Goal: Information Seeking & Learning: Learn about a topic

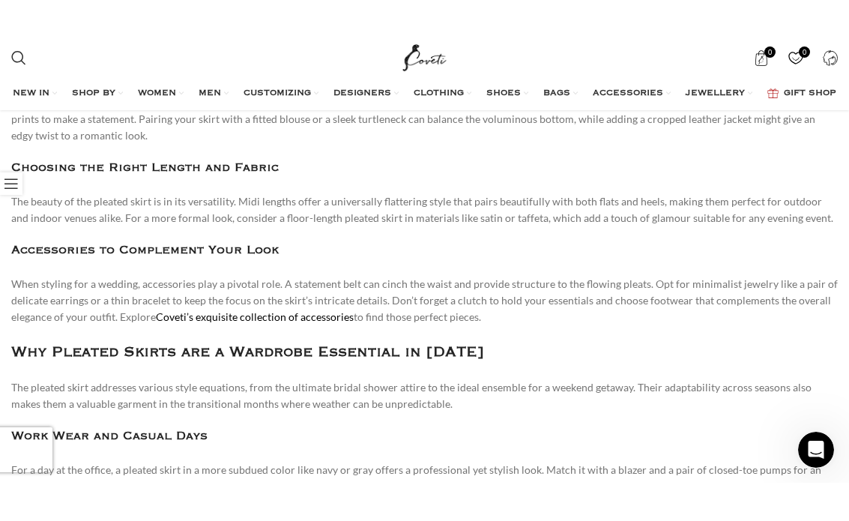
scroll to position [1575, 0]
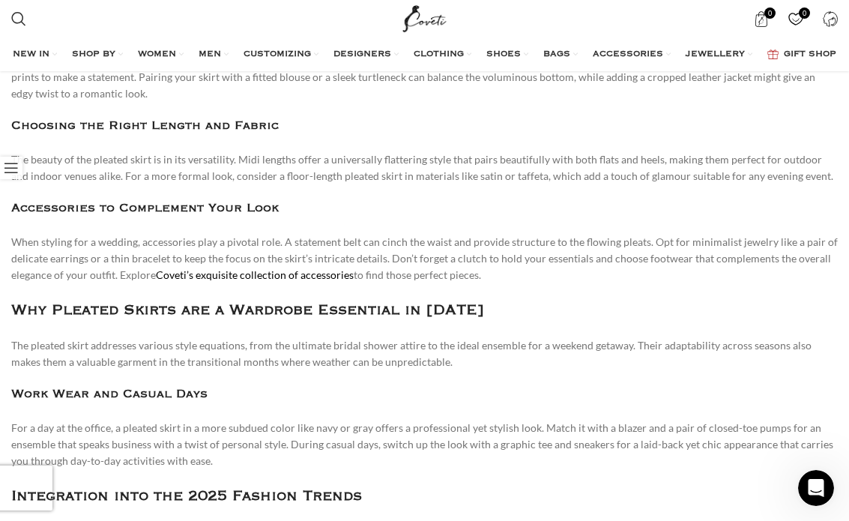
click at [433, 299] on h3 "Why Pleated Skirts are a Wardrobe Essential in 2025" at bounding box center [424, 310] width 827 height 23
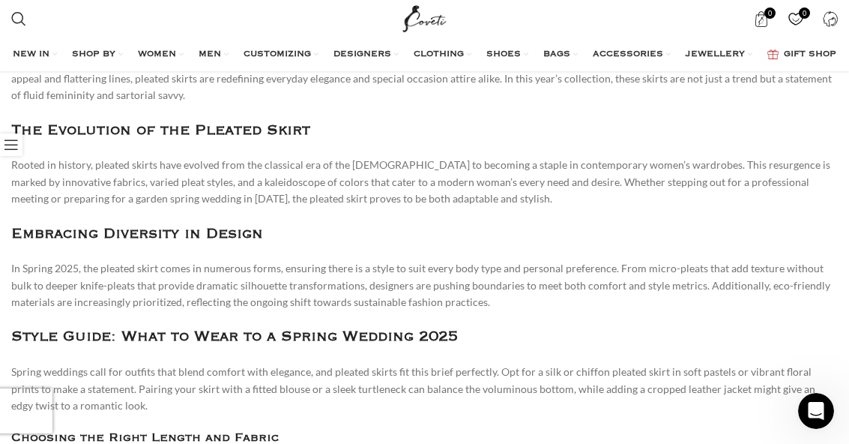
scroll to position [1262, 0]
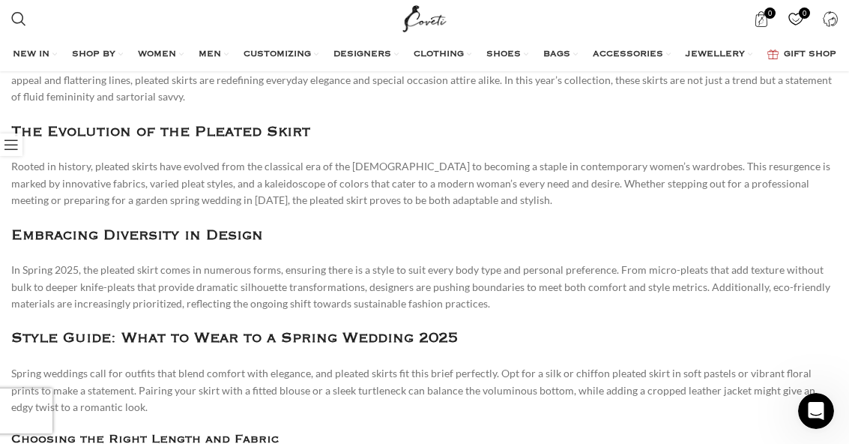
click at [413, 342] on h3 "Style Guide: What to Wear to a Spring Wedding 2025" at bounding box center [424, 338] width 827 height 23
click at [238, 337] on h3 "Style Guide: What to Wear to a Spring Wedding 2025" at bounding box center [424, 338] width 827 height 23
click at [259, 342] on h3 "Style Guide: What to Wear to a Spring Wedding 2025" at bounding box center [424, 338] width 827 height 23
click at [359, 370] on p "Spring weddings call for outfits that blend comfort with elegance, and pleated …" at bounding box center [424, 390] width 827 height 50
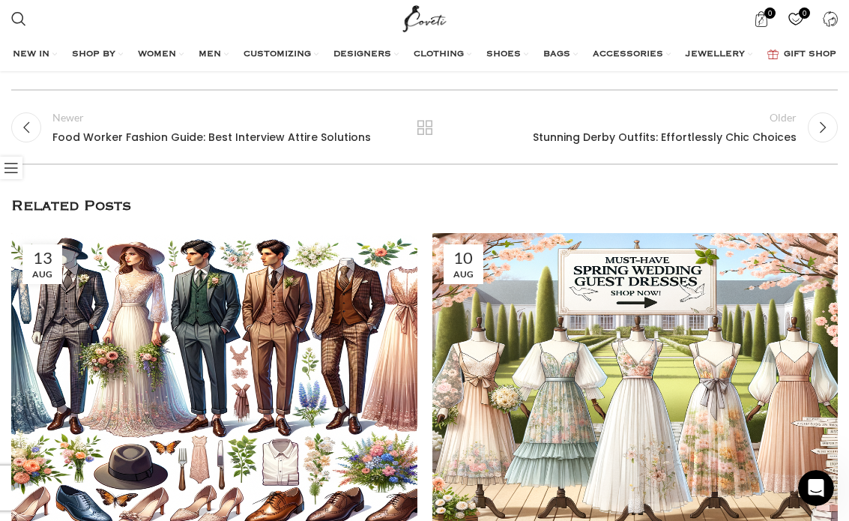
scroll to position [3439, 0]
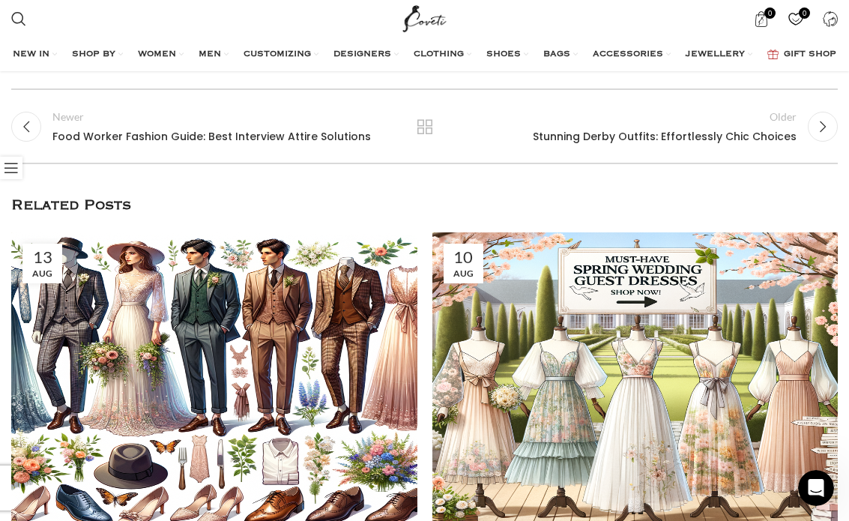
click at [648, 284] on link "2 / 2" at bounding box center [636, 382] width 406 height 301
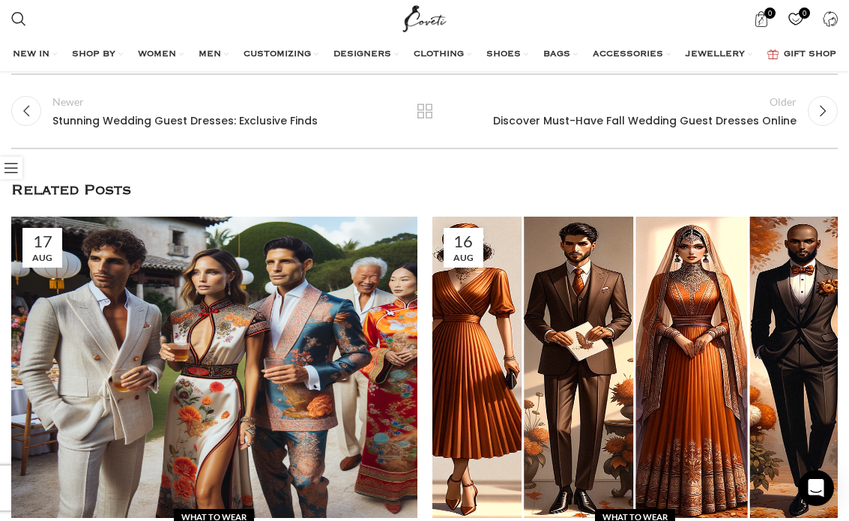
scroll to position [3411, 0]
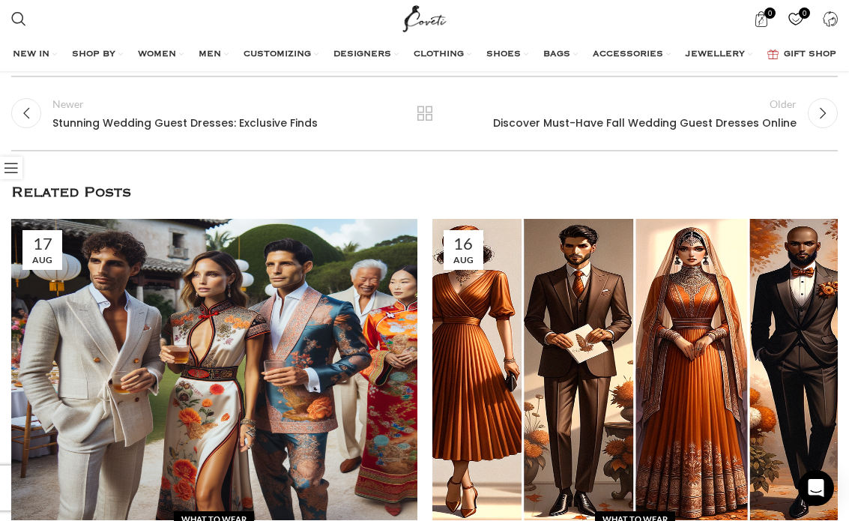
click at [481, 409] on link "2 / 12" at bounding box center [636, 369] width 406 height 301
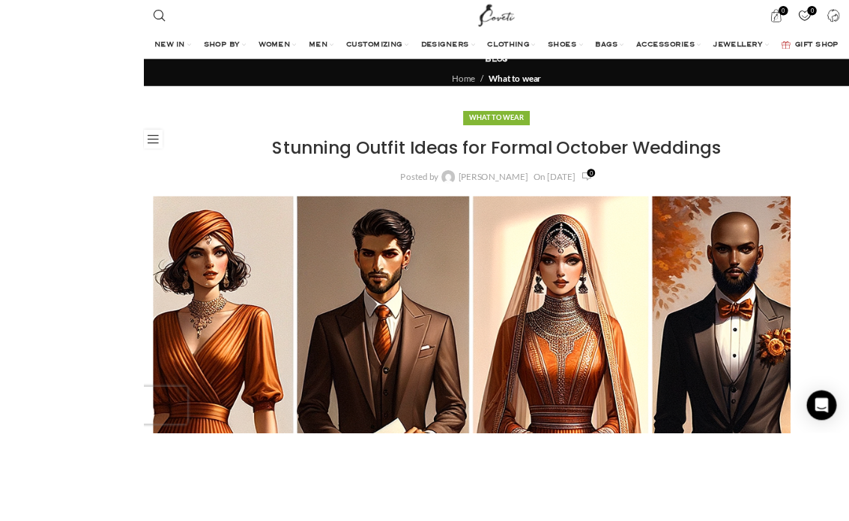
scroll to position [156, 0]
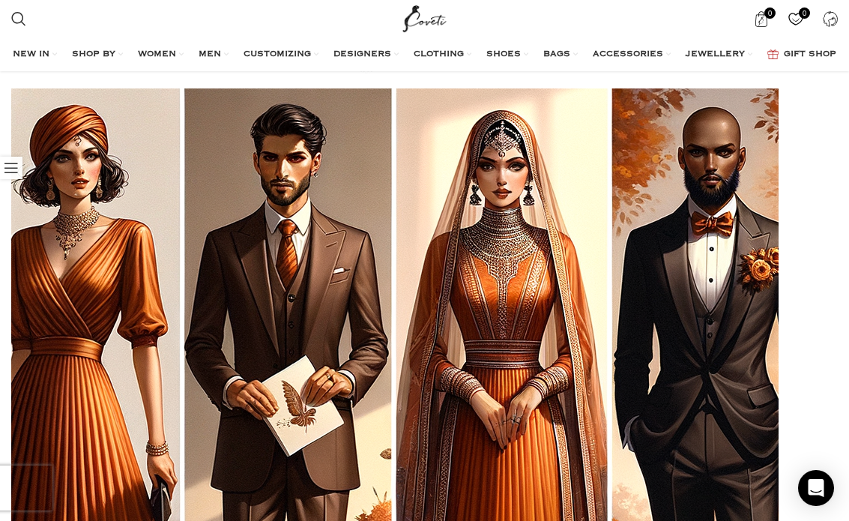
click at [40, 130] on link "View all" at bounding box center [72, 142] width 190 height 25
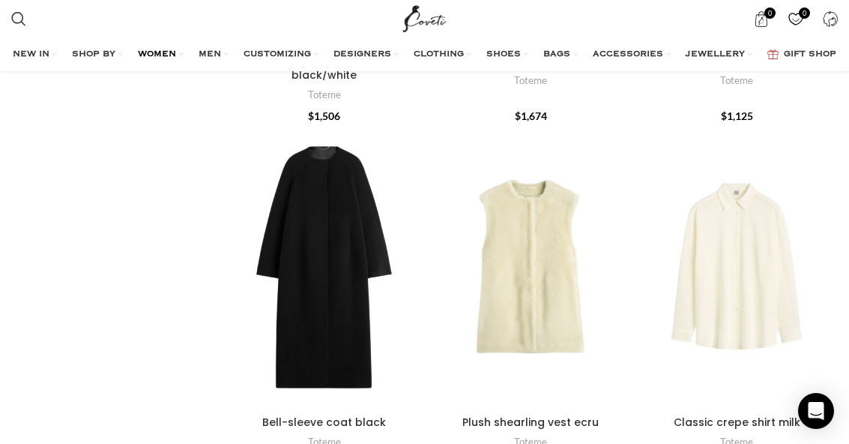
scroll to position [4701, 0]
click at [47, 208] on link "Dresses" at bounding box center [63, 220] width 190 height 25
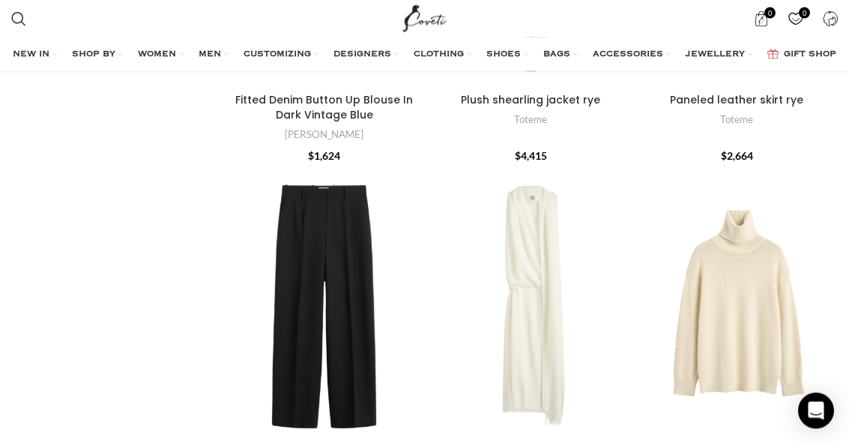
scroll to position [1119, 0]
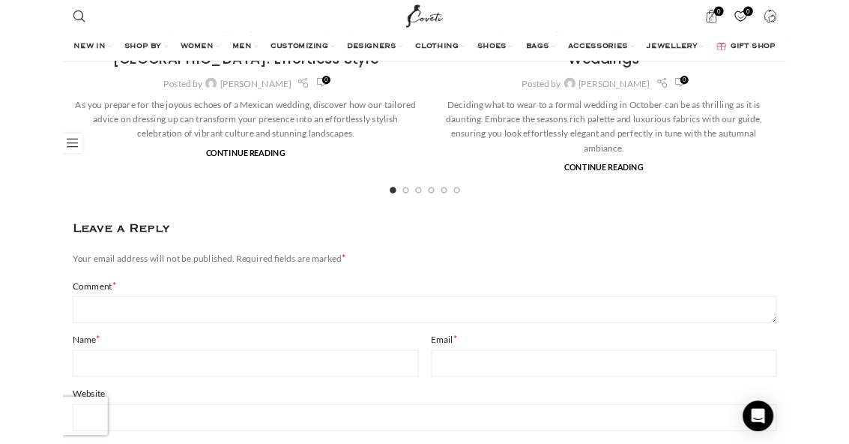
scroll to position [3914, 0]
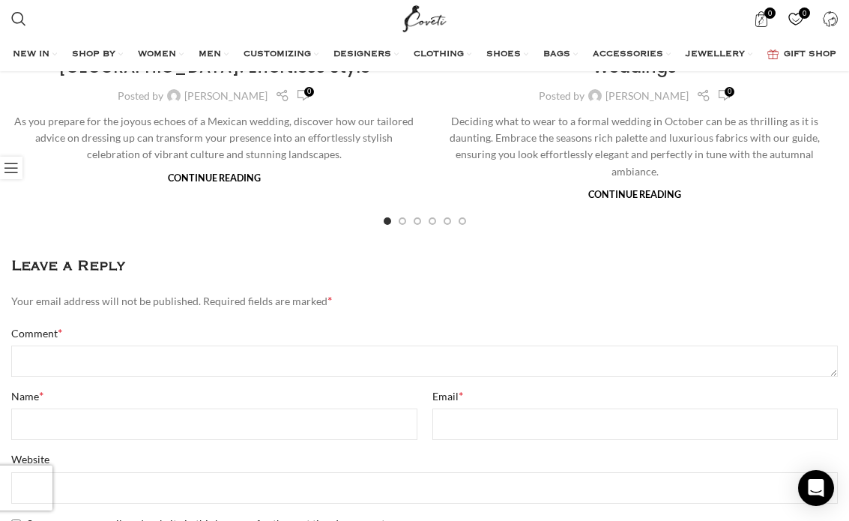
click at [642, 189] on link "Continue reading" at bounding box center [634, 194] width 93 height 11
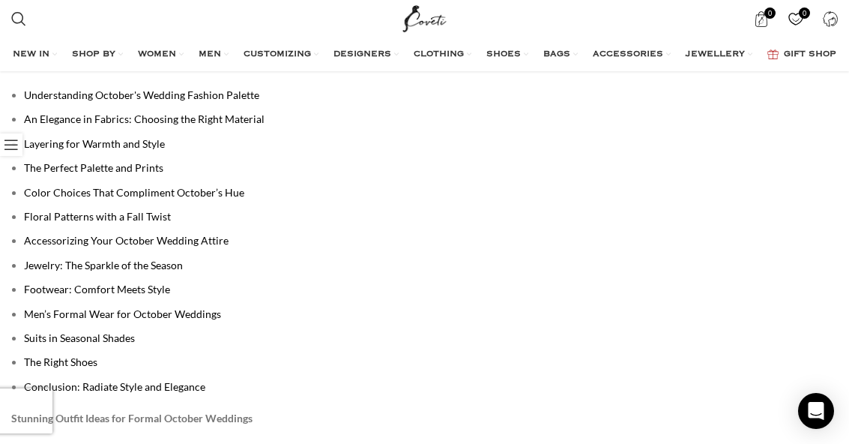
scroll to position [947, 0]
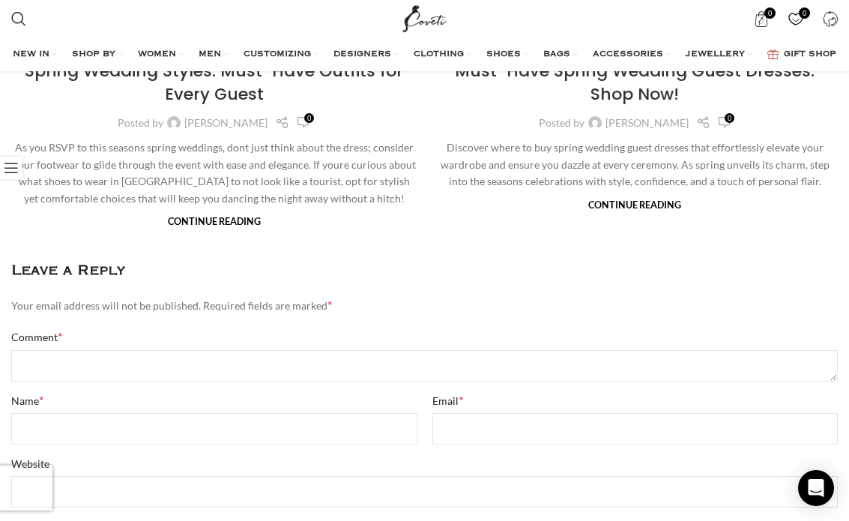
scroll to position [4051, 0]
